Goal: Task Accomplishment & Management: Manage account settings

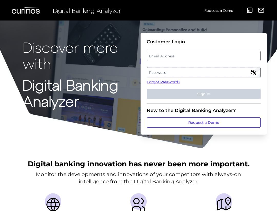
click at [186, 56] on label "Email Address" at bounding box center [203, 55] width 113 height 9
click at [186, 56] on input "email" at bounding box center [204, 56] width 114 height 10
type input "[EMAIL_ADDRESS][DOMAIN_NAME]"
click at [157, 75] on label "Password" at bounding box center [203, 72] width 113 height 9
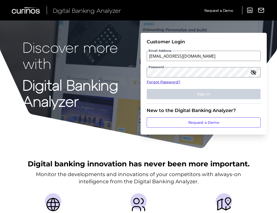
click at [148, 84] on link "Forgot Password?" at bounding box center [204, 82] width 114 height 5
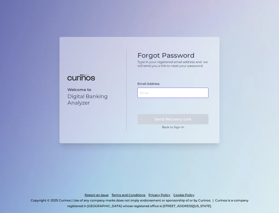
click at [155, 97] on input "text" at bounding box center [173, 93] width 71 height 10
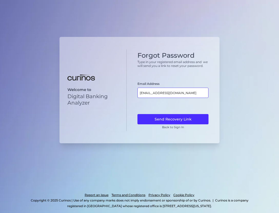
type input "[EMAIL_ADDRESS][DOMAIN_NAME]"
click at [138, 114] on button "Send Recovery Link" at bounding box center [173, 119] width 71 height 10
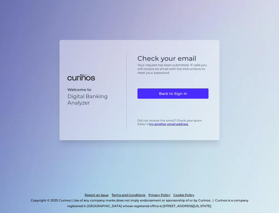
click at [155, 97] on link "Back to Sign In" at bounding box center [173, 94] width 71 height 10
